Goal: Task Accomplishment & Management: Manage account settings

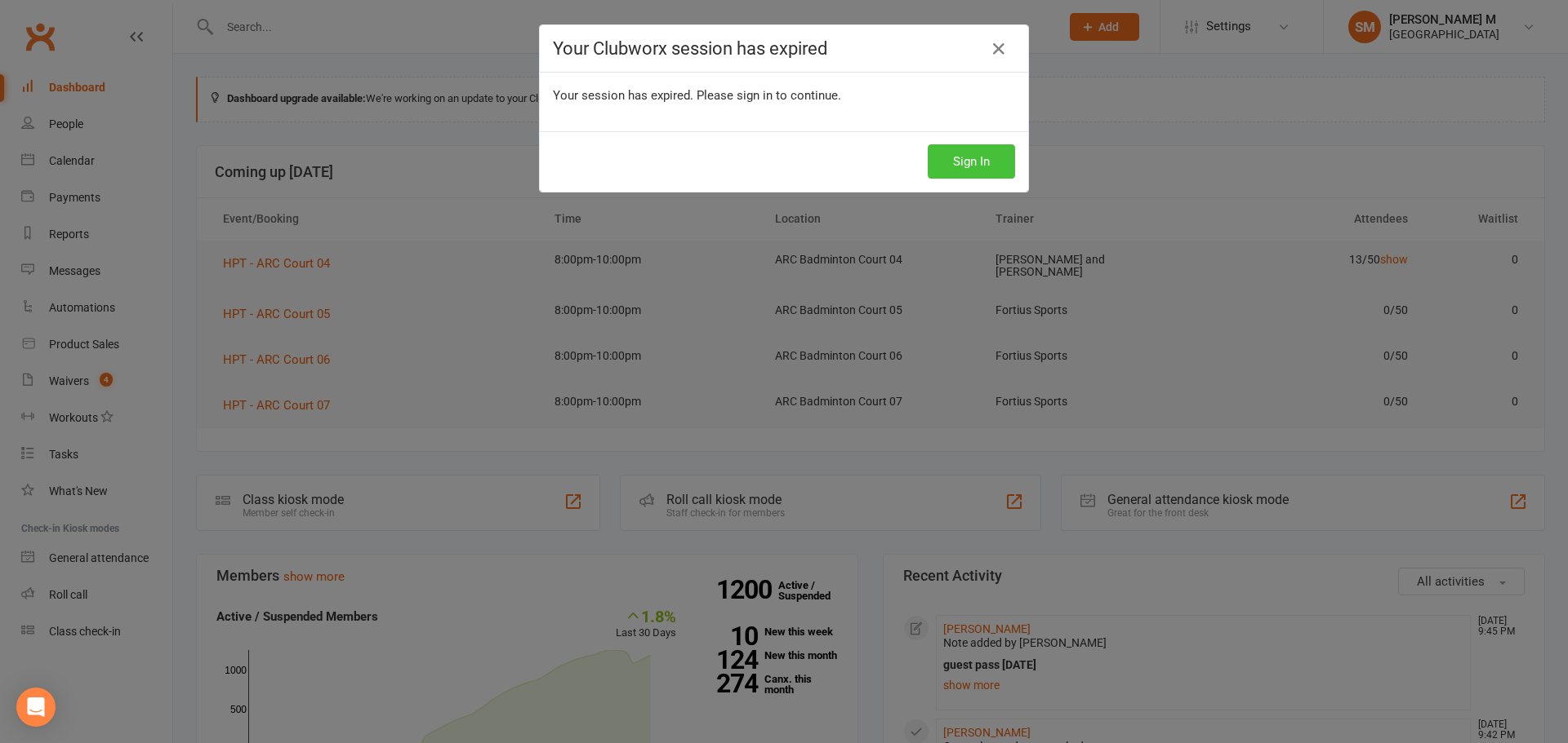
click at [977, 160] on button "Sign In" at bounding box center [971, 161] width 88 height 34
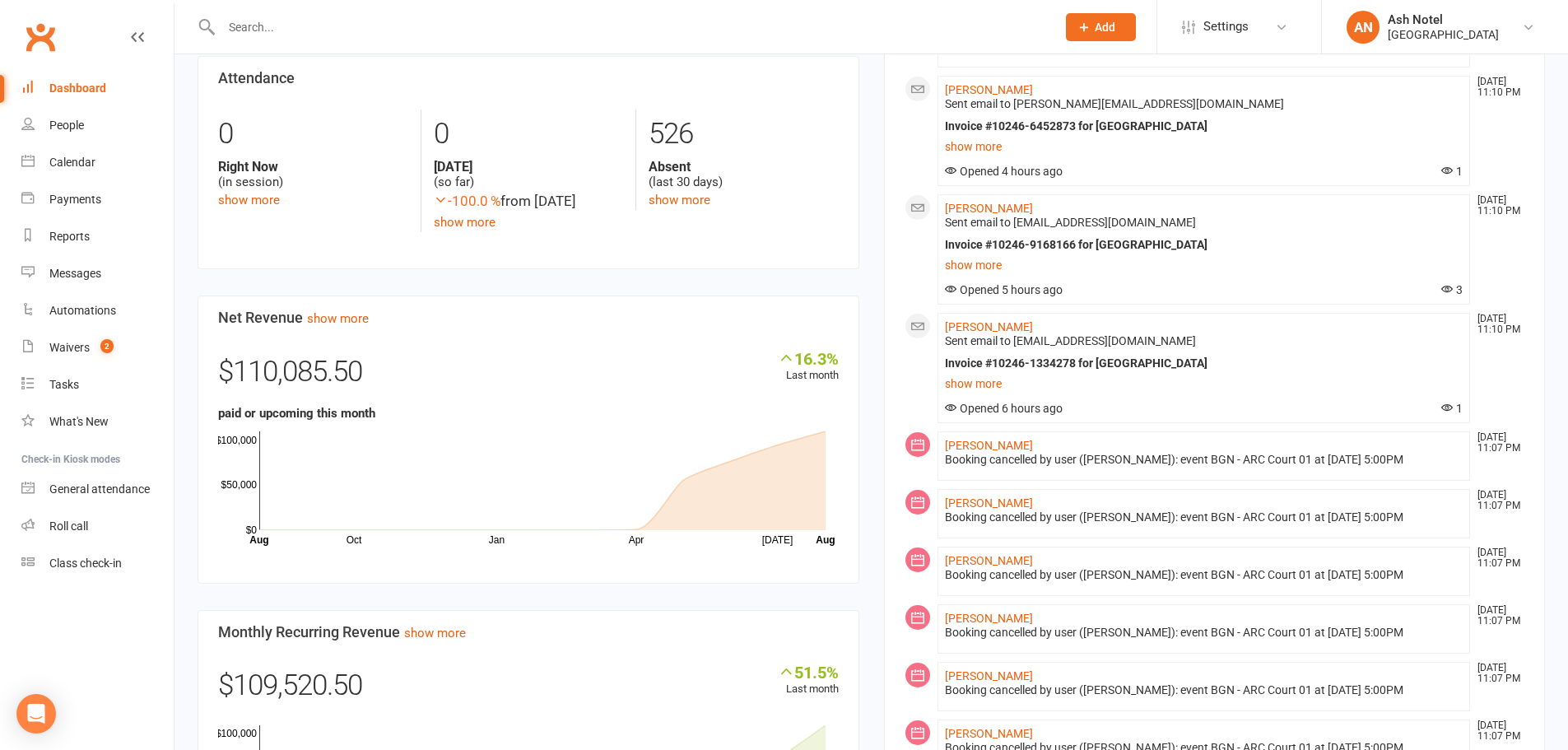
scroll to position [824, 0]
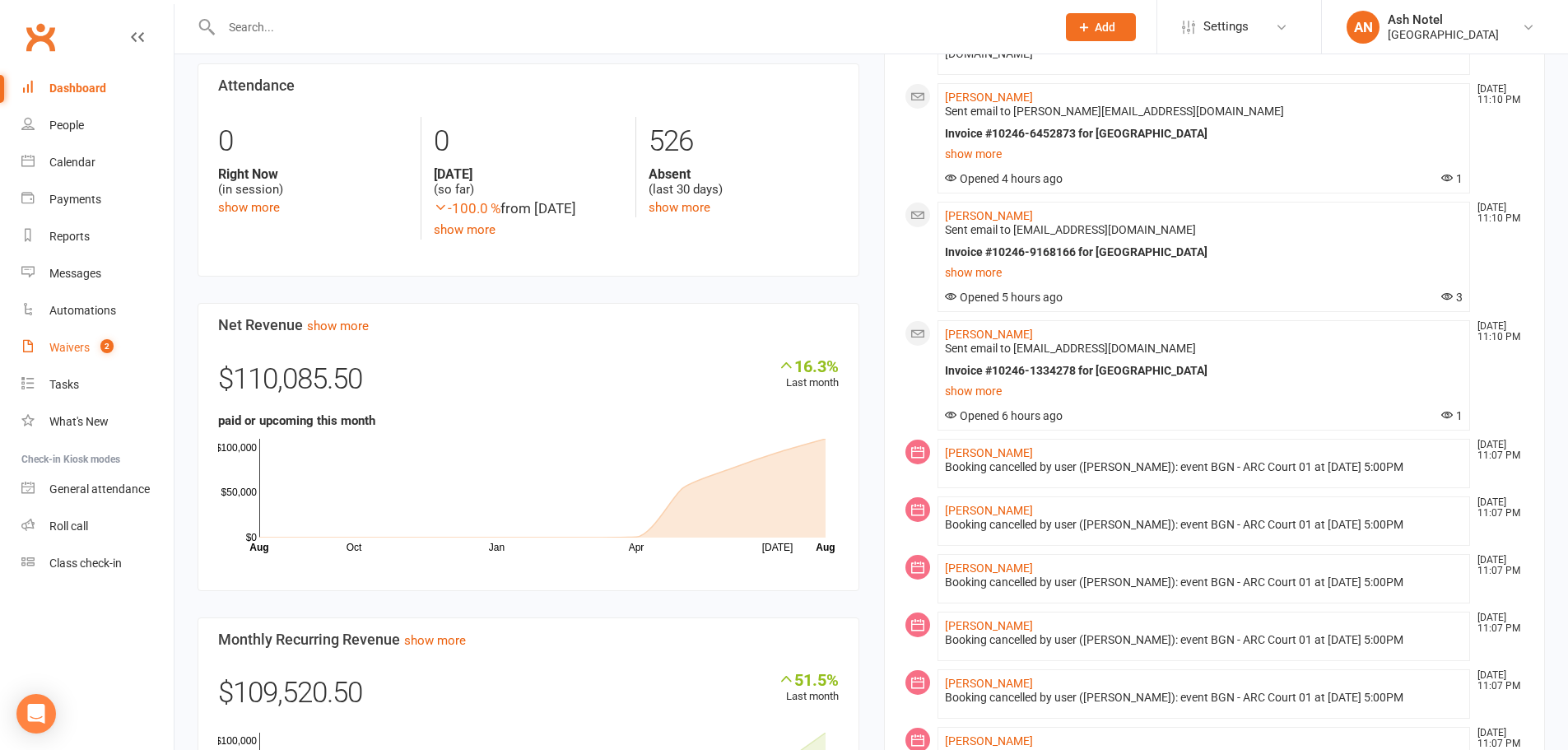
click at [104, 358] on link "Waivers 2" at bounding box center [98, 348] width 153 height 37
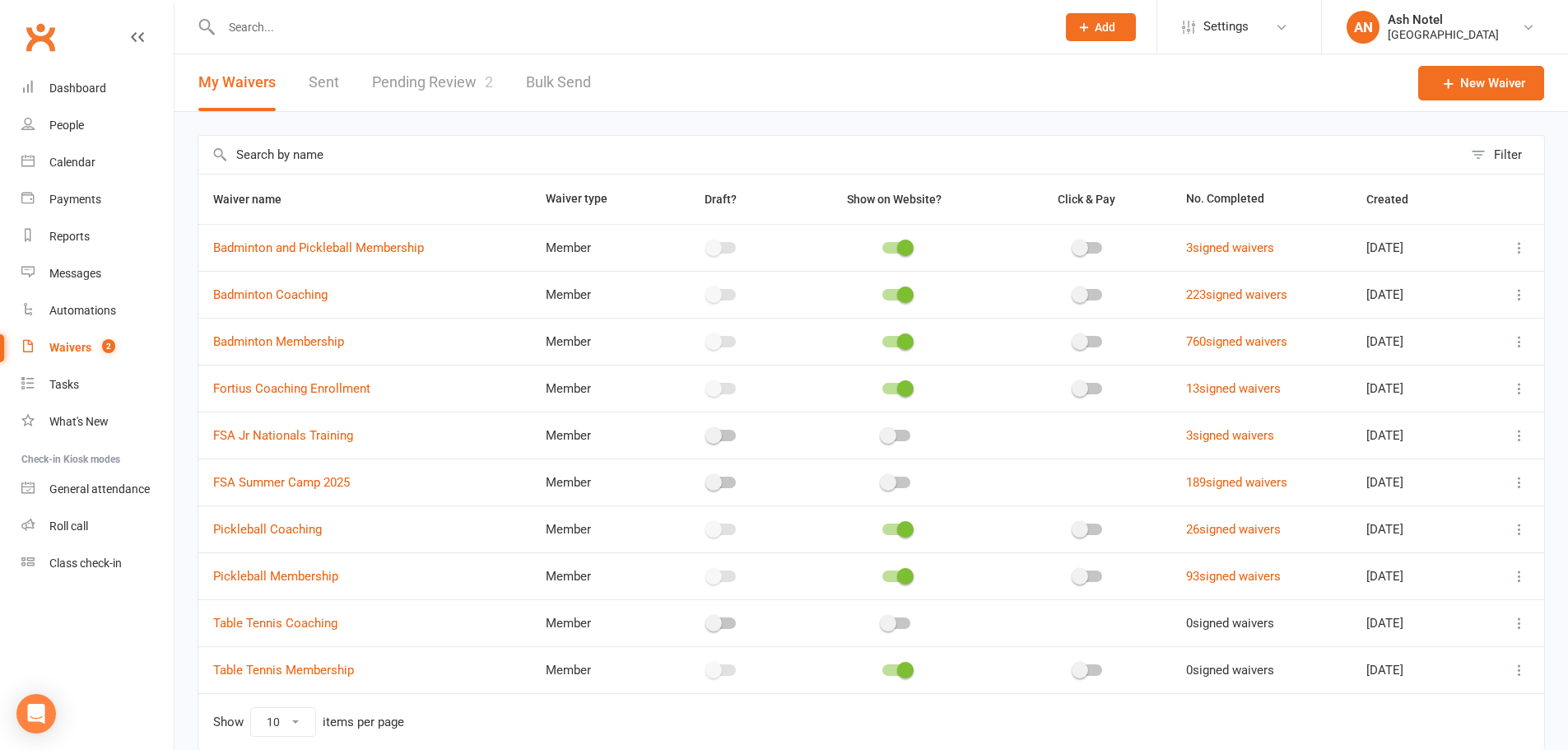
click at [420, 77] on link "Pending Review 2" at bounding box center [432, 82] width 121 height 57
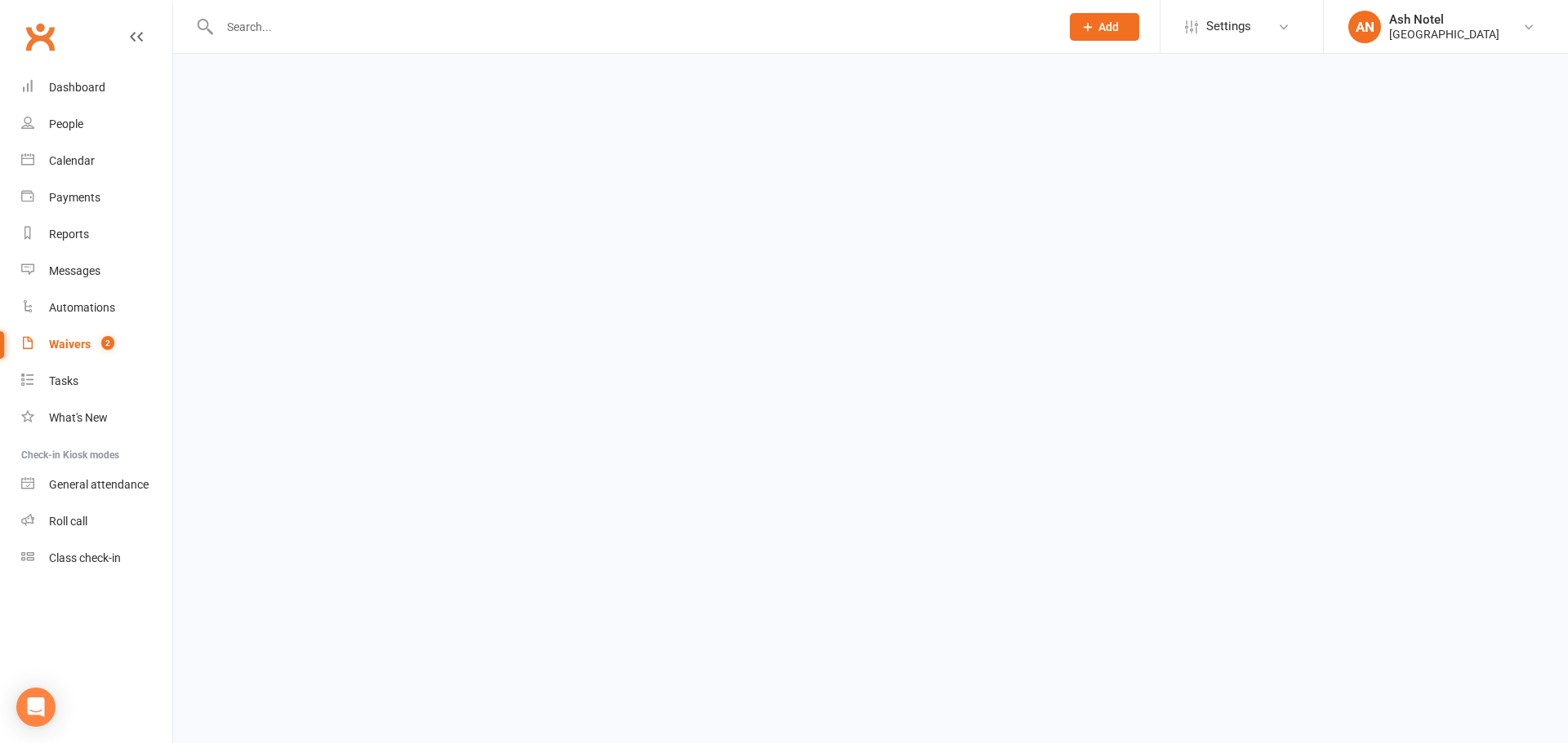
select select "25"
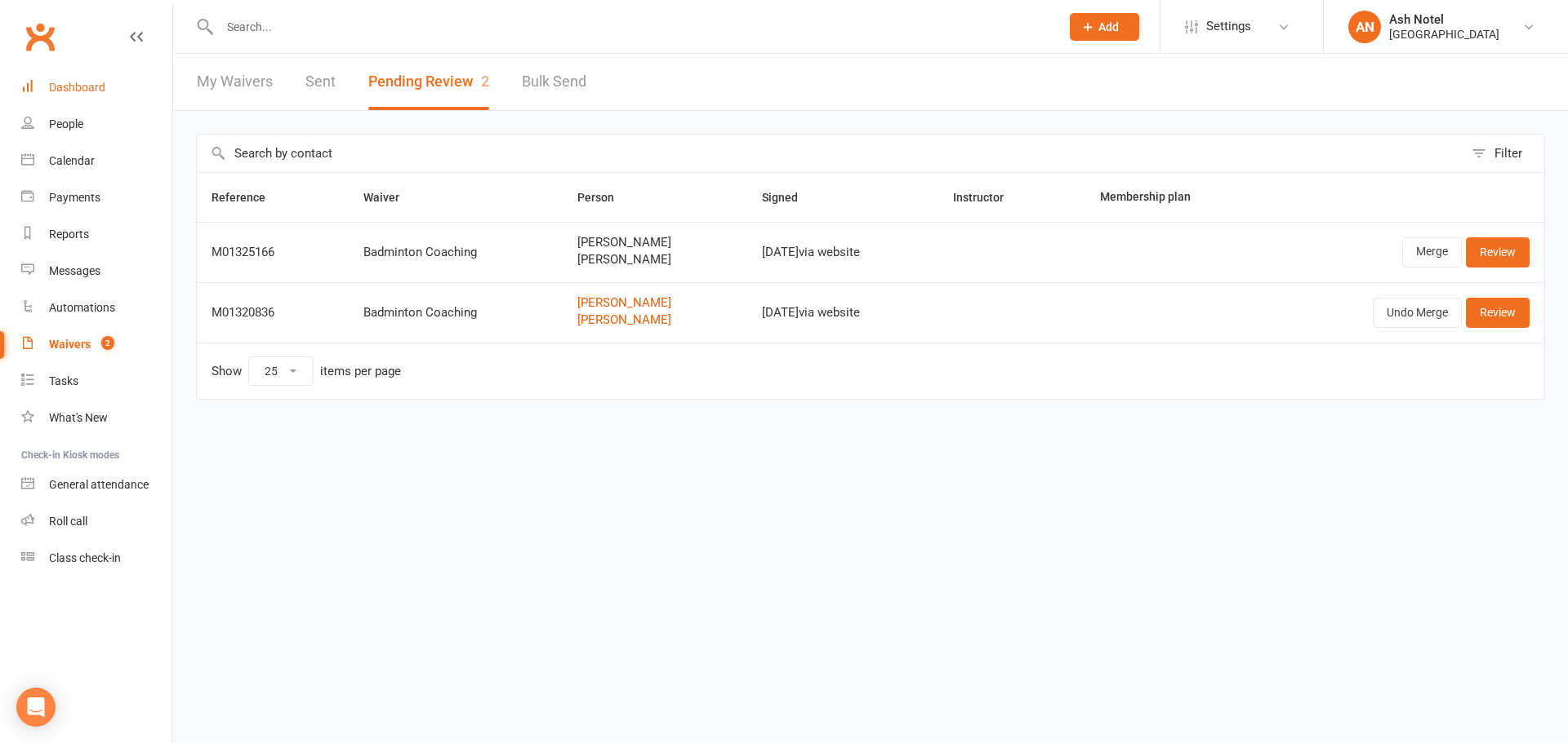
click at [53, 96] on link "Dashboard" at bounding box center [97, 88] width 151 height 37
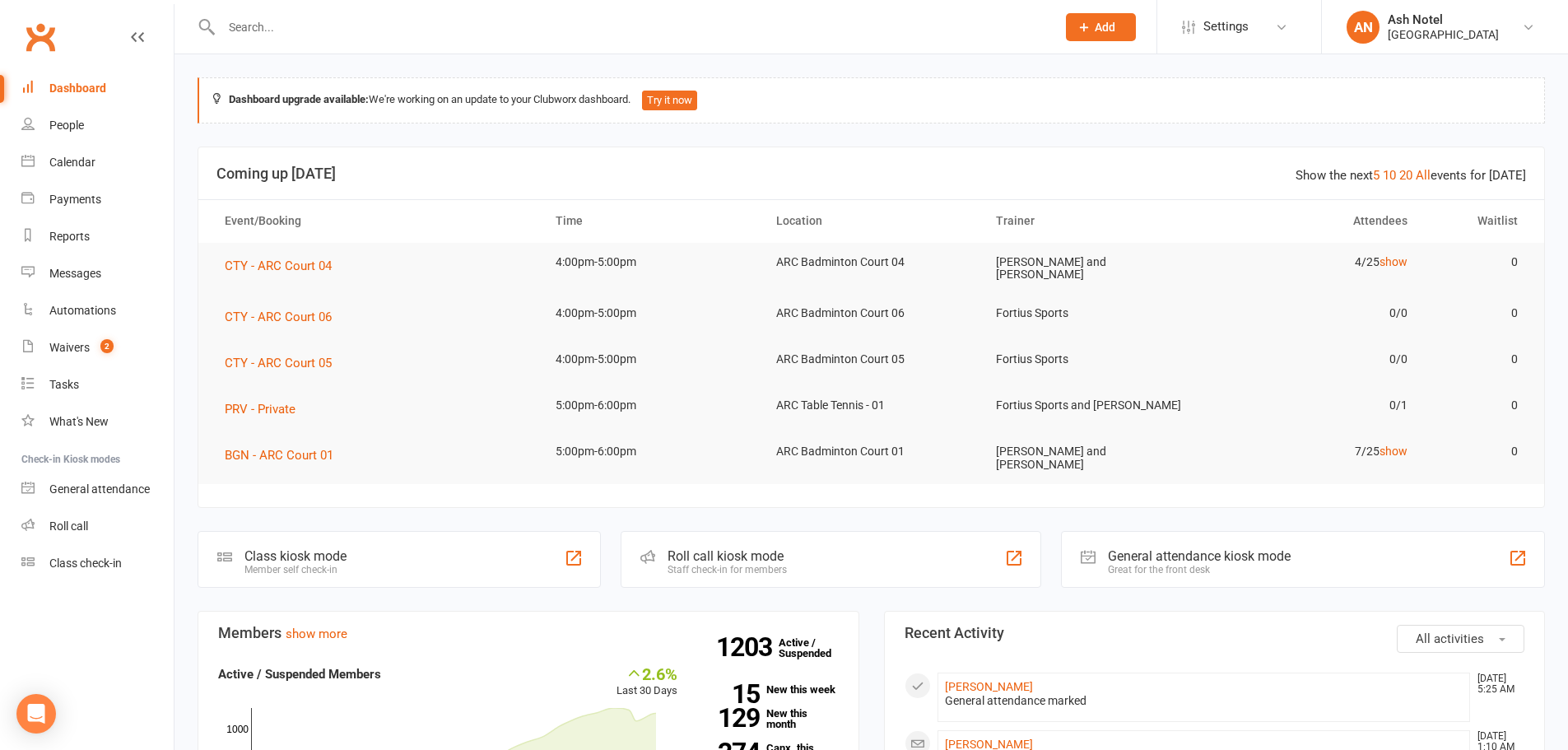
scroll to position [33, 0]
